Goal: Task Accomplishment & Management: Manage account settings

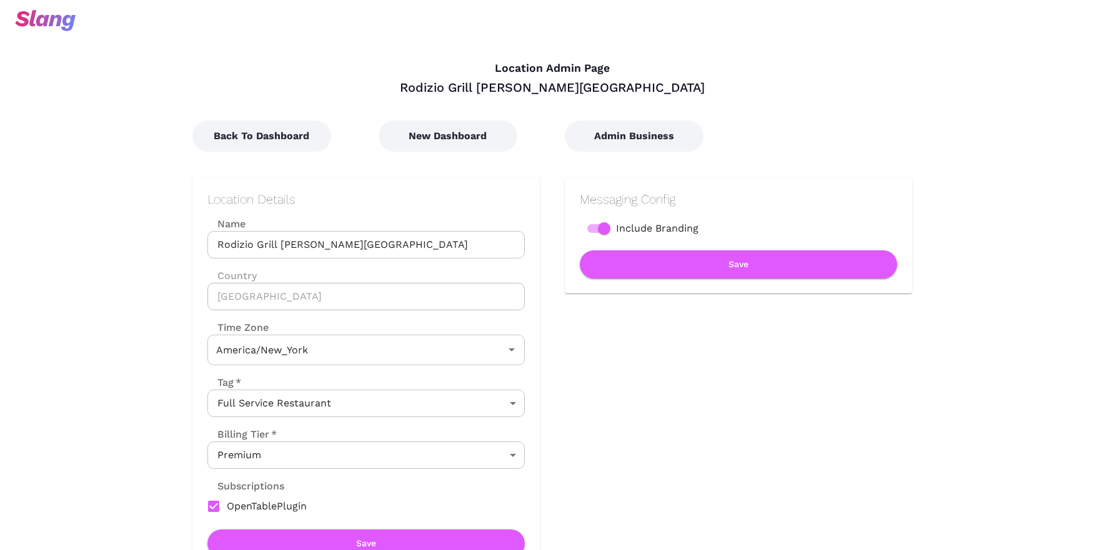
type input "Eastern Time"
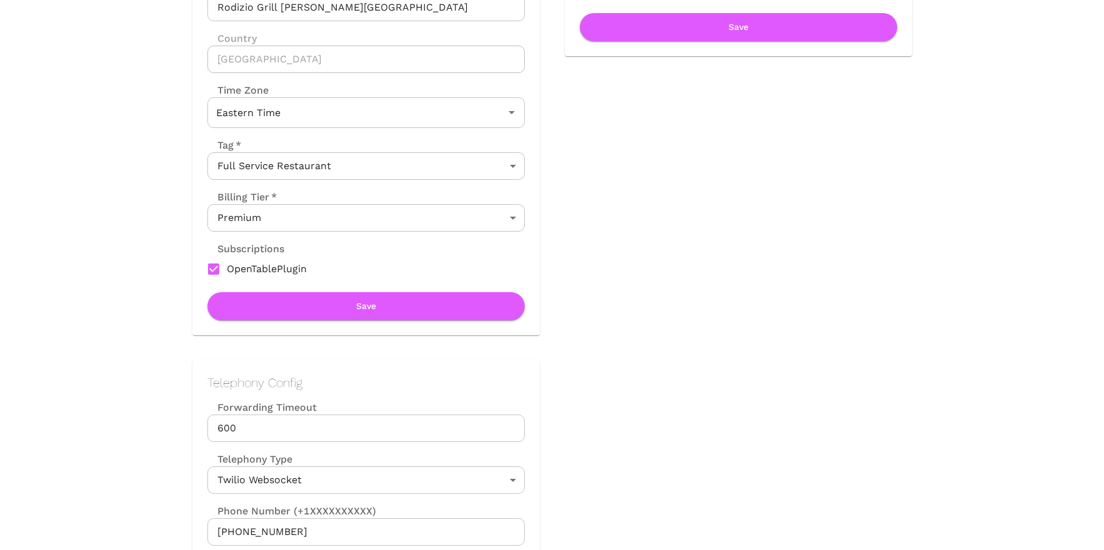
scroll to position [359, 0]
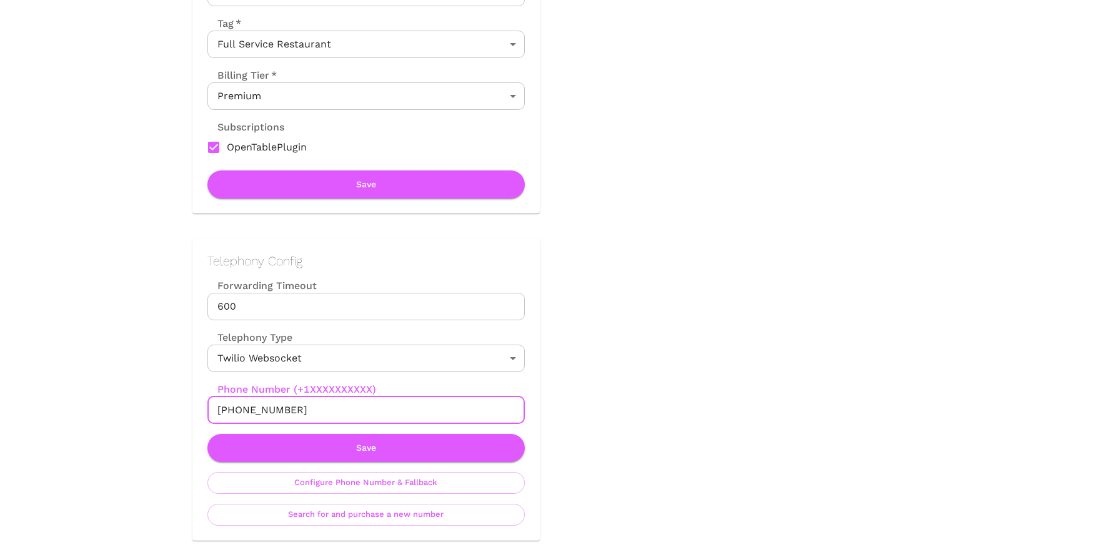
drag, startPoint x: 292, startPoint y: 408, endPoint x: 232, endPoint y: 407, distance: 60.0
click at [232, 407] on input "+18139466421" at bounding box center [365, 410] width 317 height 27
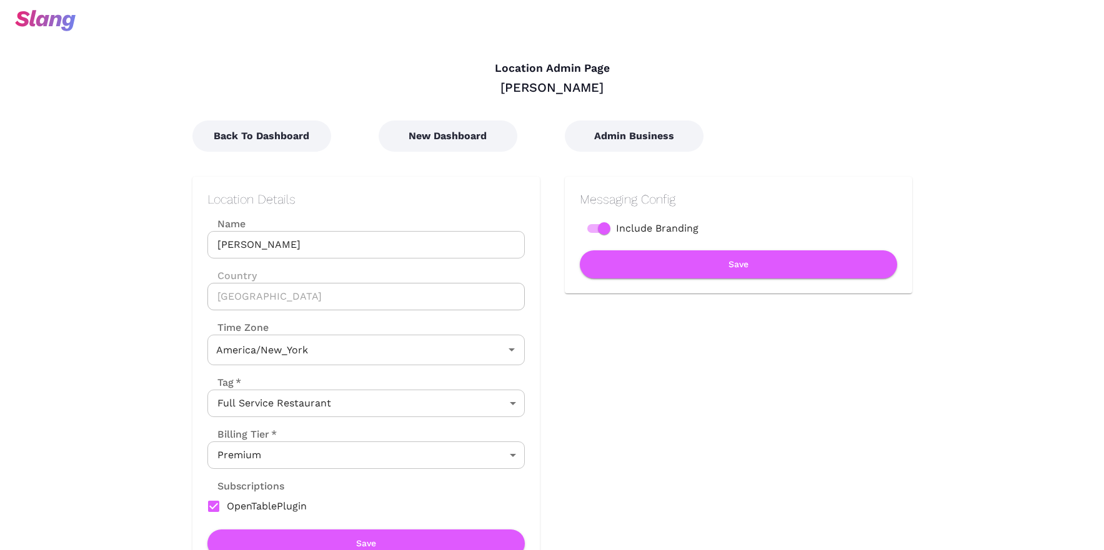
type input "Eastern Time"
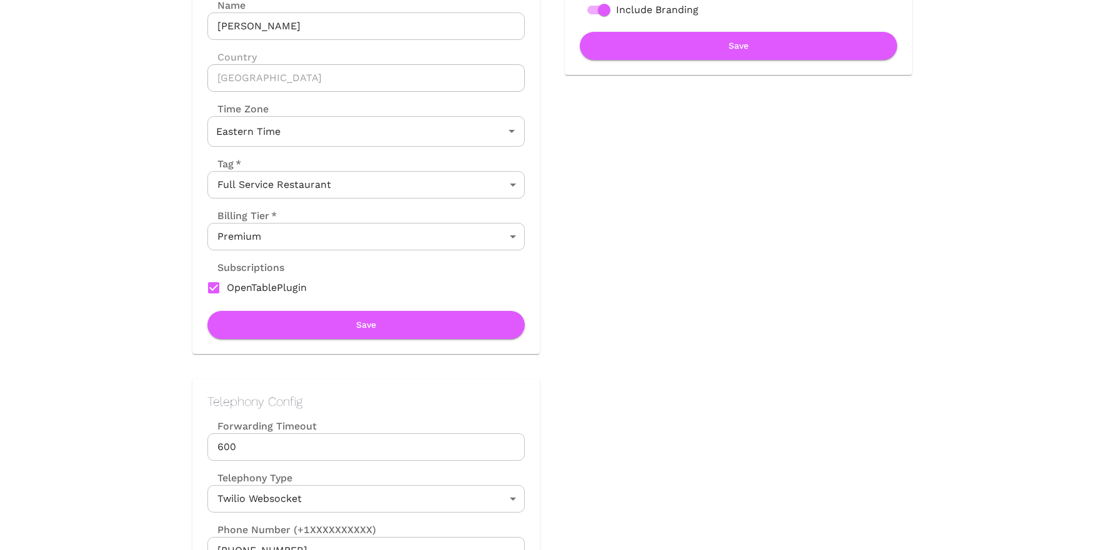
scroll to position [272, 0]
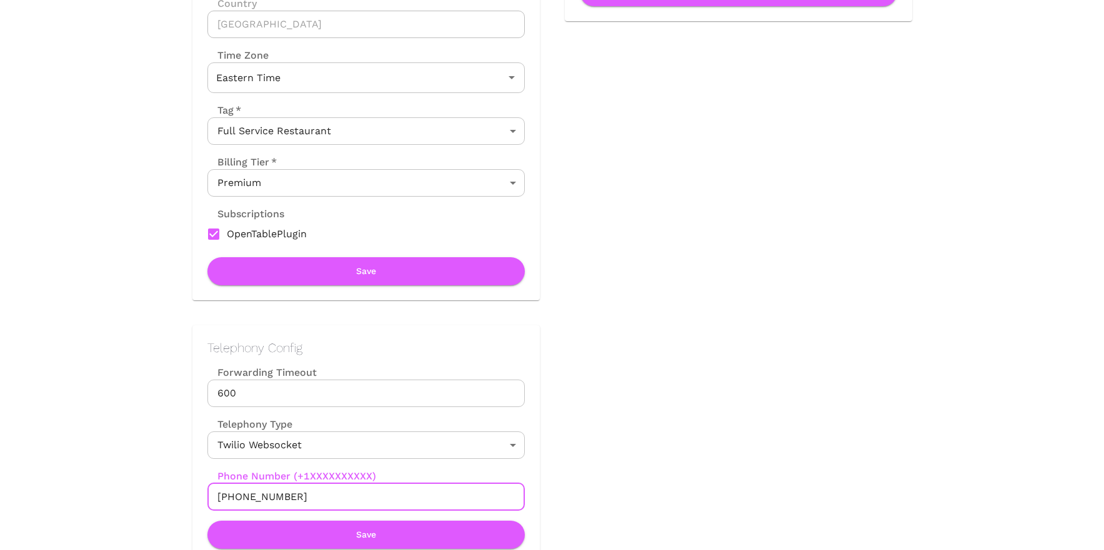
drag, startPoint x: 302, startPoint y: 495, endPoint x: 217, endPoint y: 495, distance: 84.4
click at [217, 495] on input "[PHONE_NUMBER]" at bounding box center [365, 497] width 317 height 27
click at [232, 496] on input "[PHONE_NUMBER]" at bounding box center [365, 497] width 317 height 27
drag, startPoint x: 229, startPoint y: 496, endPoint x: 314, endPoint y: 496, distance: 85.0
click at [314, 496] on input "[PHONE_NUMBER]" at bounding box center [365, 497] width 317 height 27
